Goal: Book appointment/travel/reservation

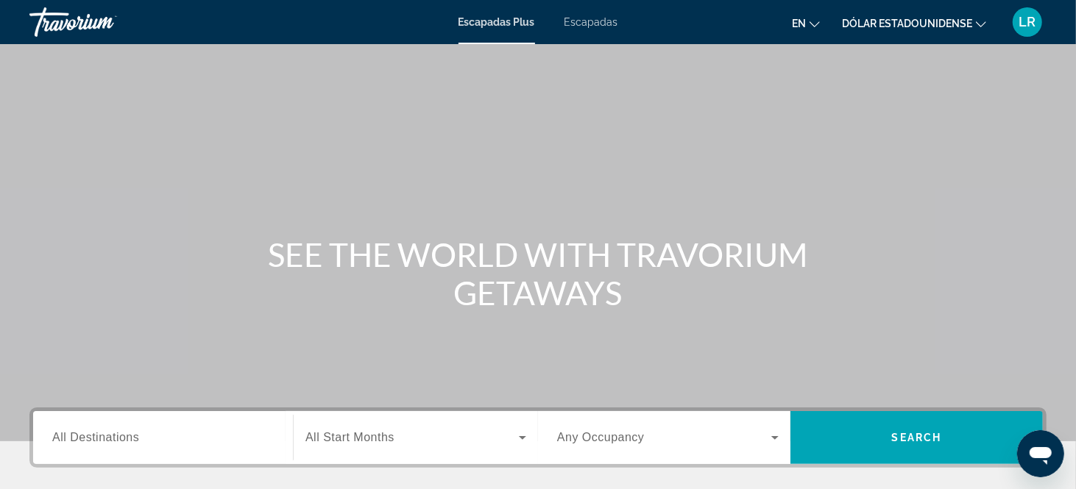
click at [815, 21] on icon "Cambiar idioma" at bounding box center [815, 24] width 10 height 10
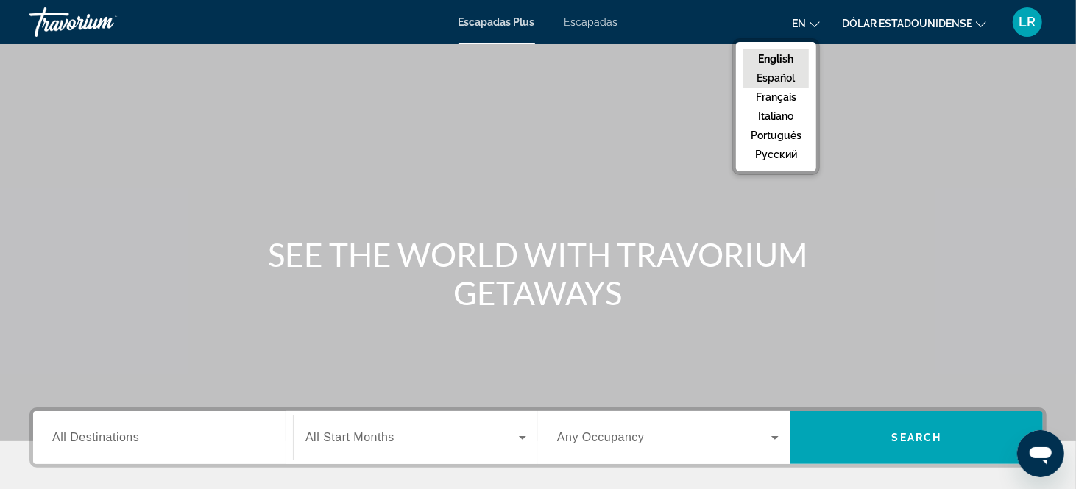
click at [787, 77] on button "Español" at bounding box center [776, 77] width 66 height 19
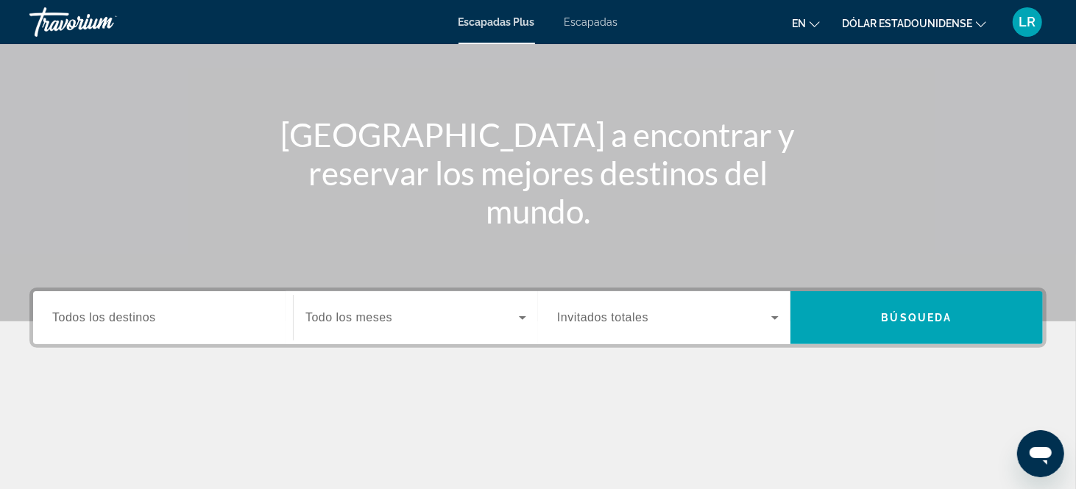
scroll to position [115, 0]
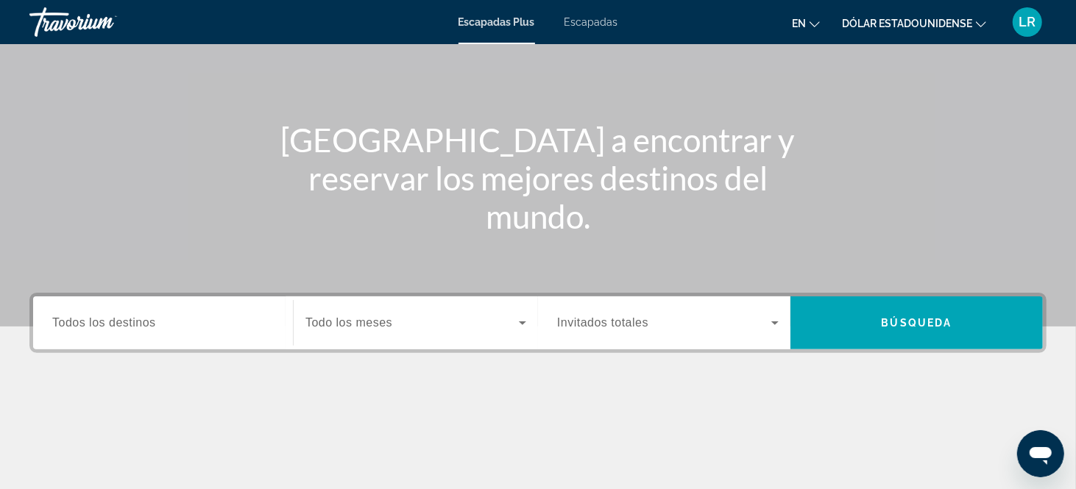
click at [130, 318] on span "Todos los destinos" at bounding box center [104, 322] width 104 height 13
click at [130, 318] on input "Destination Todos los destinos" at bounding box center [163, 324] width 222 height 18
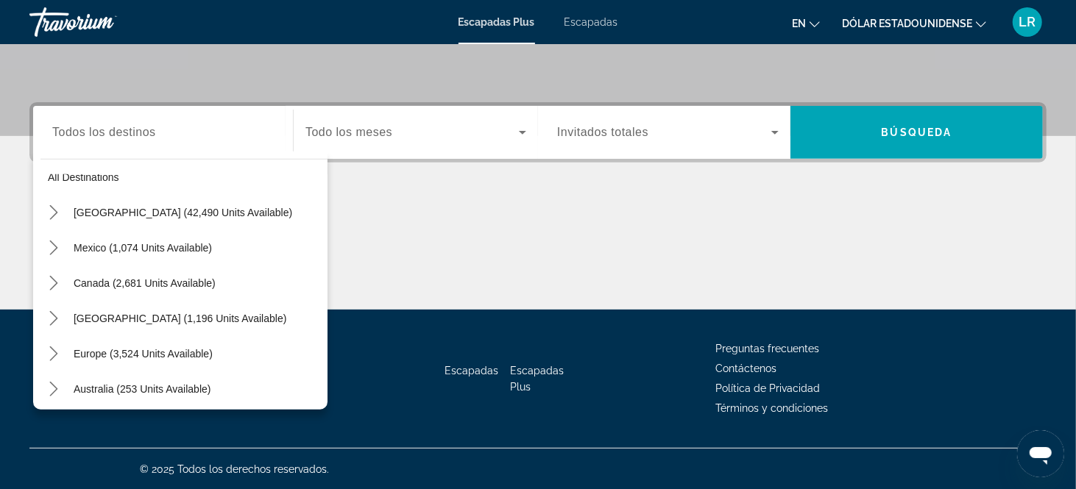
scroll to position [0, 0]
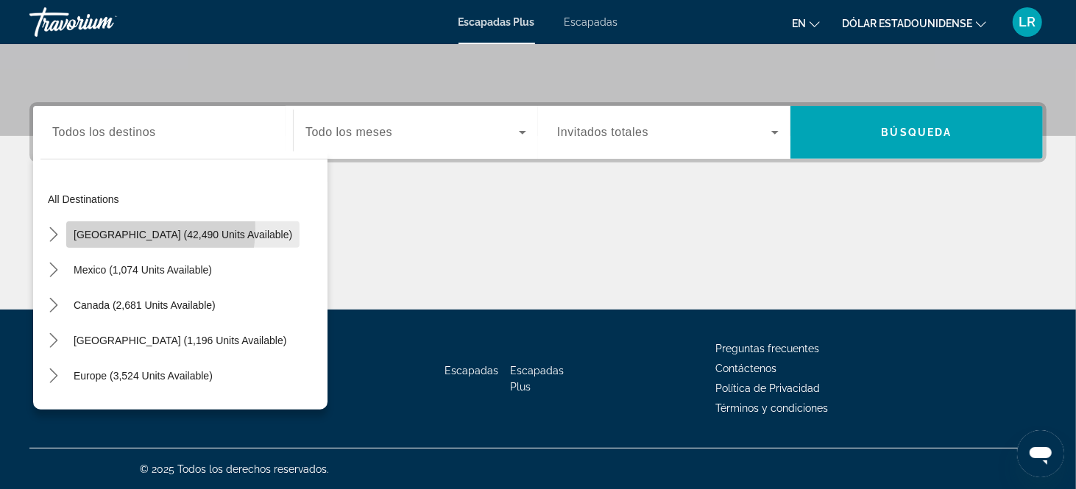
click at [116, 229] on span "[GEOGRAPHIC_DATA] (42,490 units available)" at bounding box center [183, 235] width 219 height 12
type input "**********"
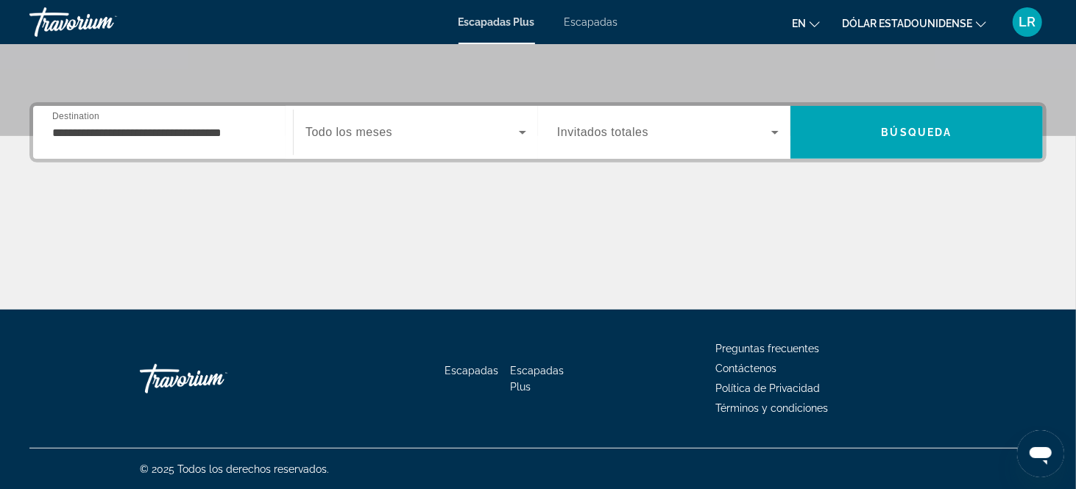
click at [384, 133] on span "Todo los meses" at bounding box center [348, 132] width 87 height 13
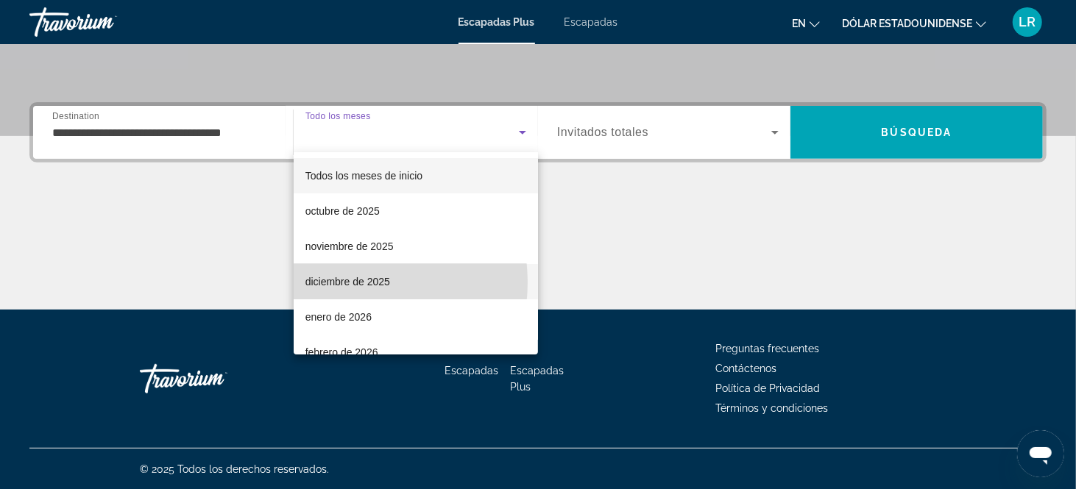
click at [336, 283] on font "diciembre de 2025" at bounding box center [347, 282] width 85 height 12
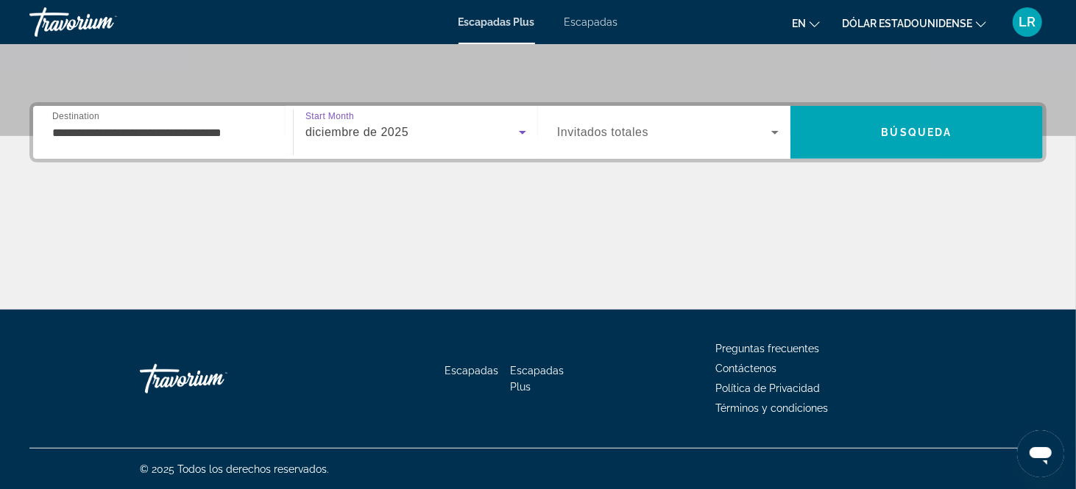
click at [623, 130] on span "Invitados totales" at bounding box center [602, 132] width 91 height 13
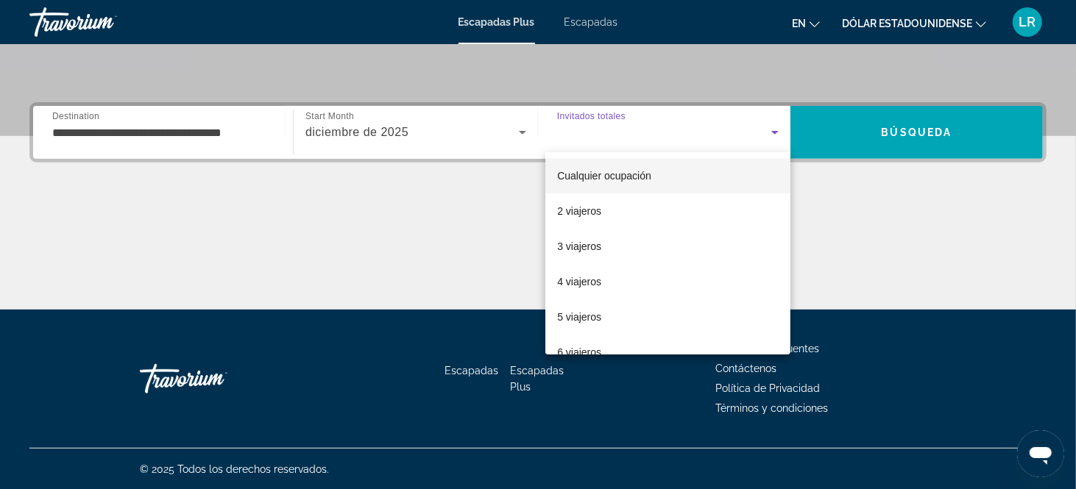
scroll to position [162, 0]
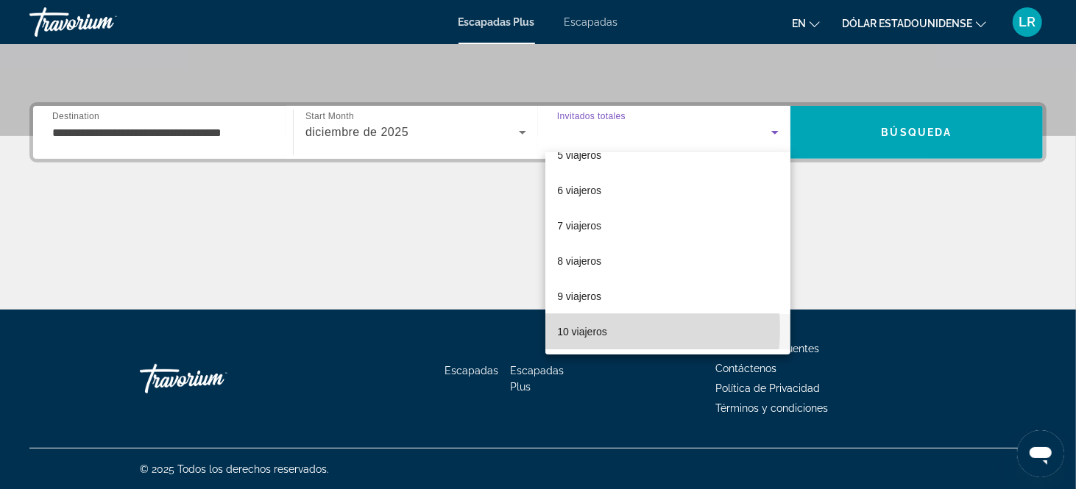
click at [593, 329] on font "10 viajeros" at bounding box center [582, 332] width 50 height 12
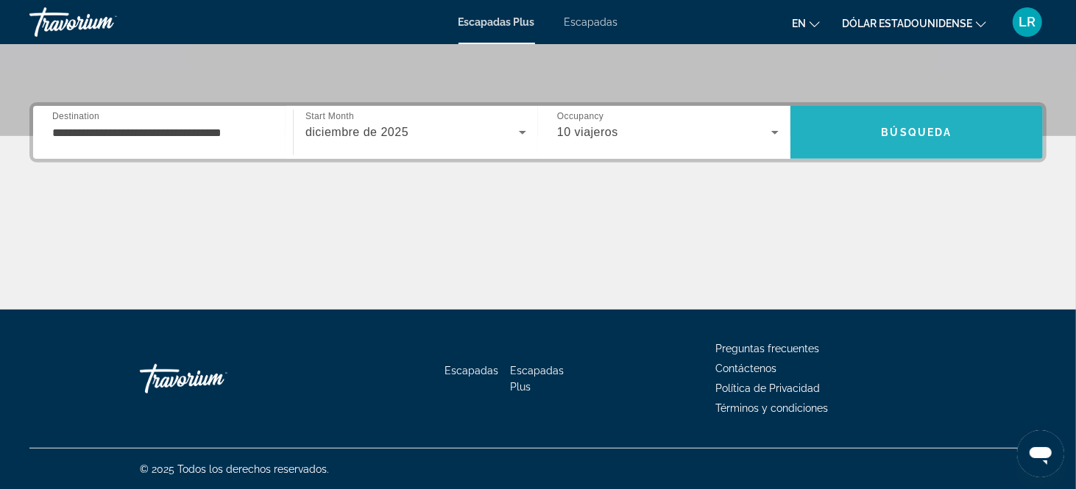
click at [915, 124] on span "Buscar" at bounding box center [916, 132] width 252 height 35
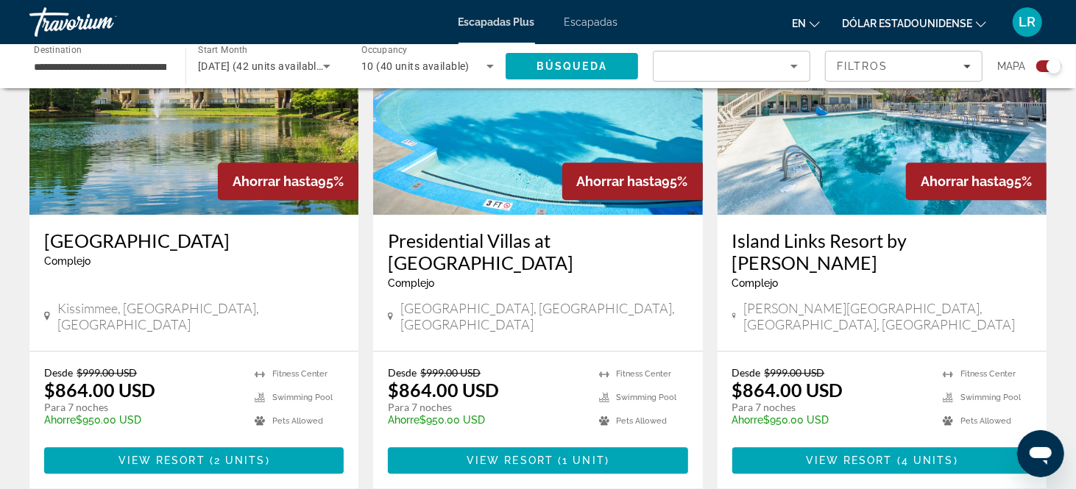
scroll to position [2369, 0]
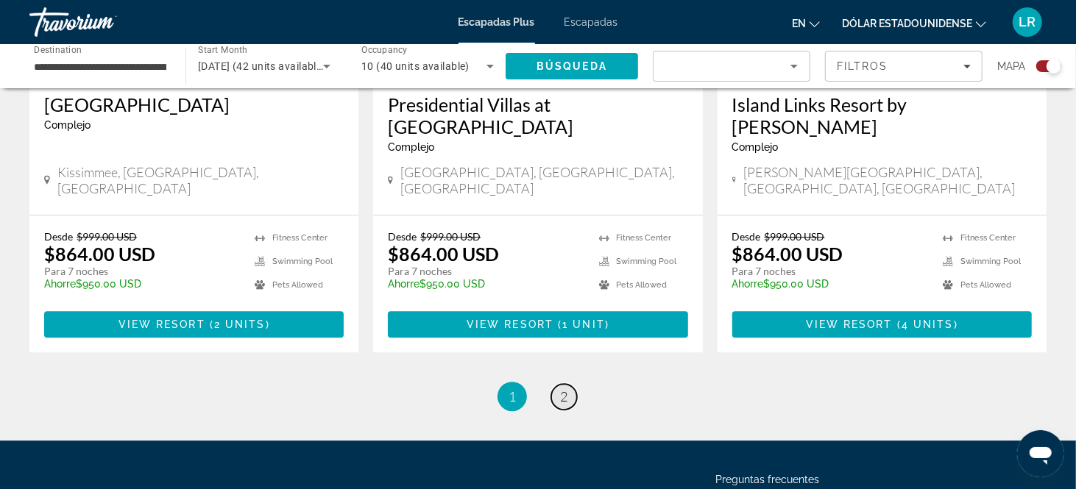
click at [561, 389] on span "2" at bounding box center [563, 397] width 7 height 16
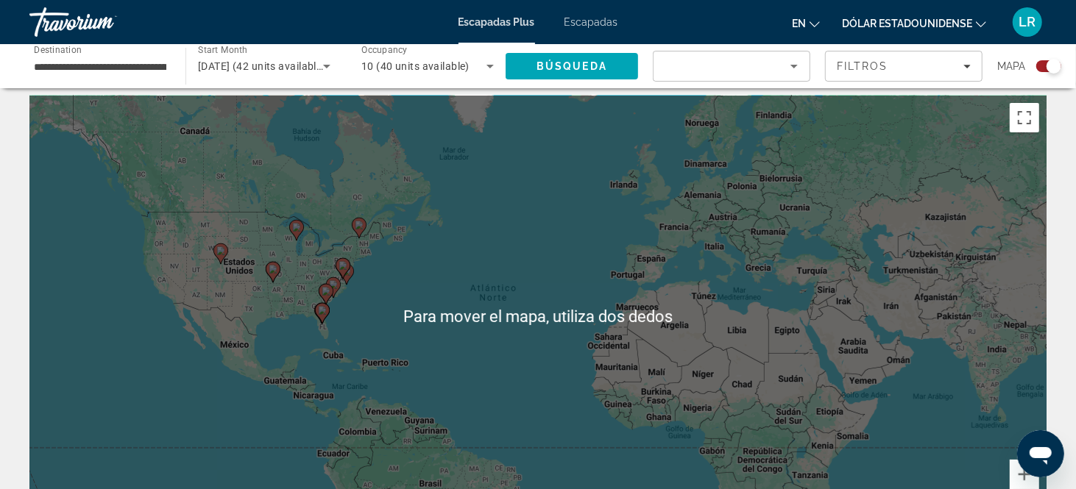
scroll to position [4, 0]
